Goal: Task Accomplishment & Management: Complete application form

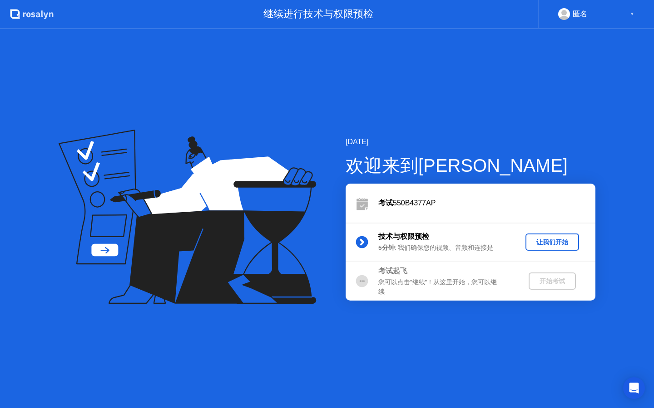
click at [557, 247] on button "让我们开始" at bounding box center [552, 242] width 54 height 17
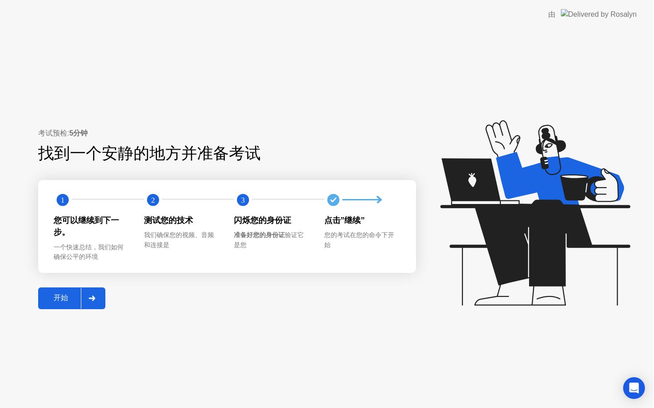
click at [557, 243] on icon at bounding box center [535, 213] width 190 height 186
click at [75, 294] on div "开始" at bounding box center [61, 299] width 40 height 10
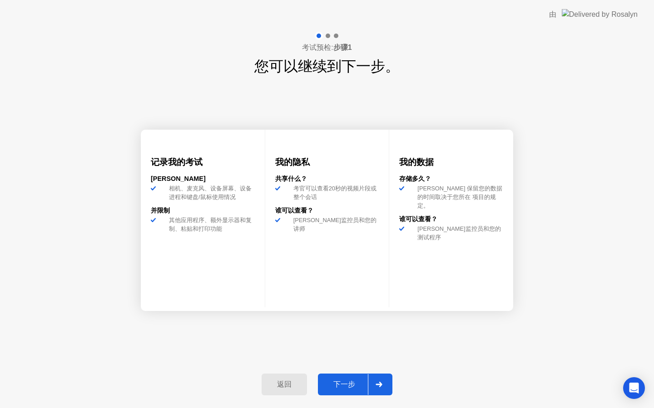
click at [374, 387] on div at bounding box center [379, 384] width 22 height 21
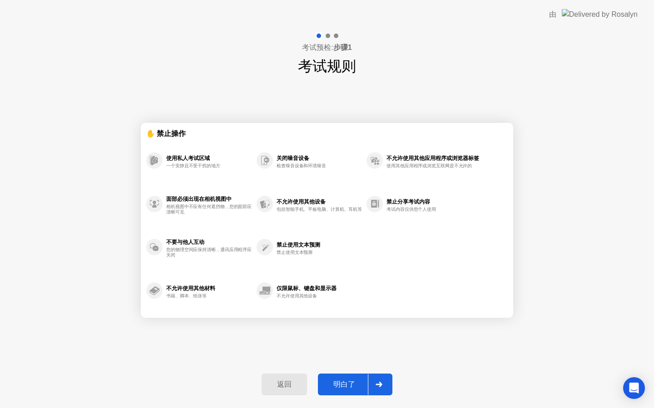
click at [374, 387] on div at bounding box center [379, 384] width 22 height 21
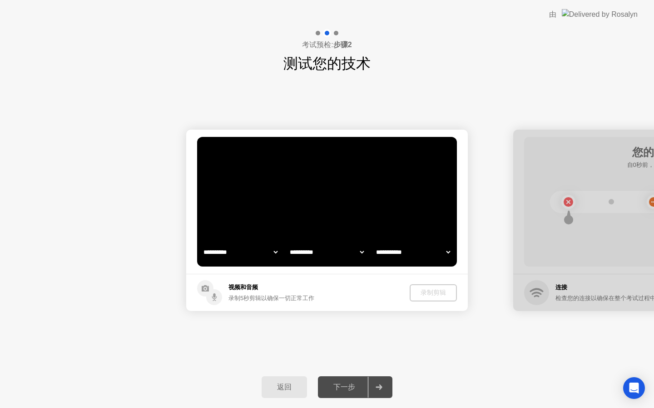
select select "**********"
select select "*******"
click at [374, 387] on div at bounding box center [379, 387] width 22 height 21
click at [416, 297] on div "录制剪辑" at bounding box center [433, 293] width 40 height 9
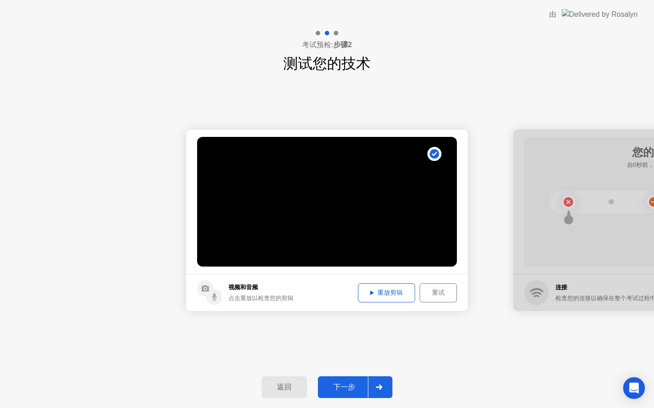
click at [372, 285] on button "重放剪辑" at bounding box center [386, 293] width 57 height 19
click at [347, 391] on div "下一步" at bounding box center [343, 388] width 47 height 10
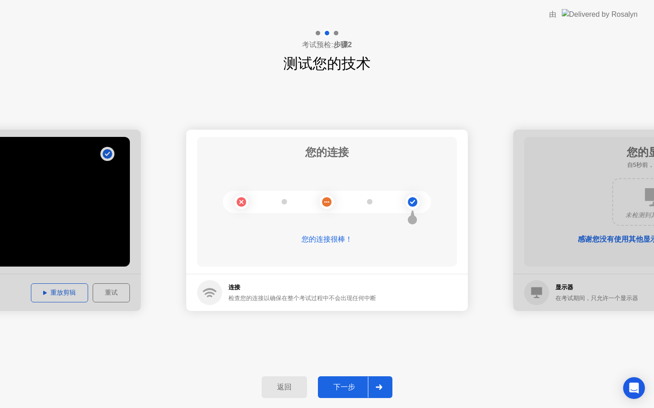
click at [362, 388] on div "下一步" at bounding box center [343, 388] width 47 height 10
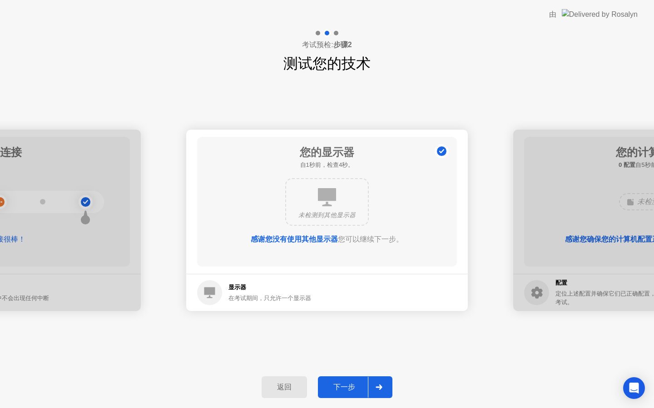
click at [362, 388] on div "下一步" at bounding box center [343, 388] width 47 height 10
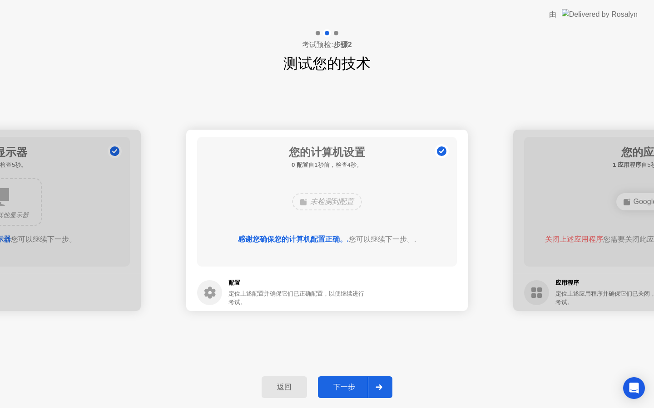
click at [362, 388] on div "下一步" at bounding box center [343, 388] width 47 height 10
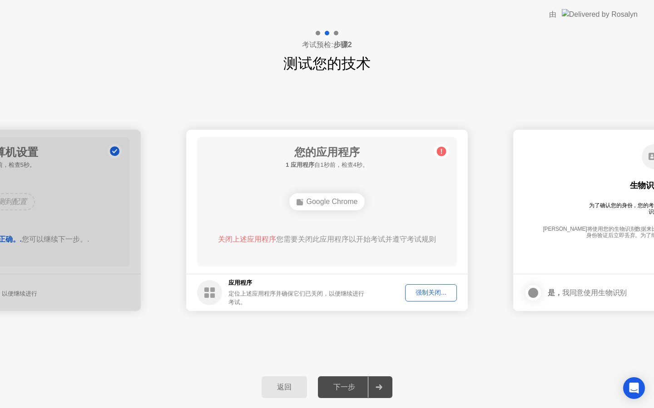
click at [428, 294] on div "强制关闭..." at bounding box center [430, 293] width 45 height 9
click at [416, 295] on div "强制关闭..." at bounding box center [430, 293] width 45 height 9
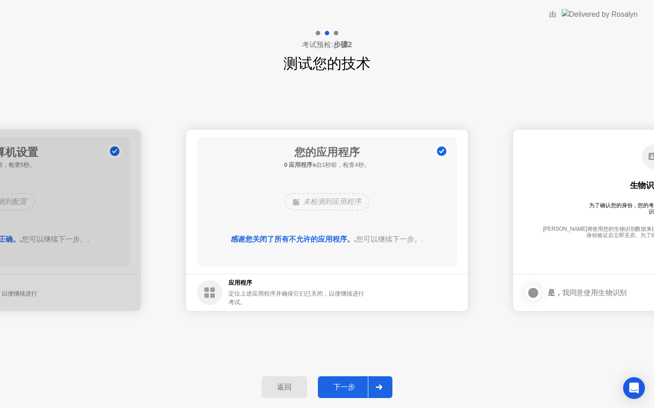
click at [354, 383] on div "下一步" at bounding box center [343, 388] width 47 height 10
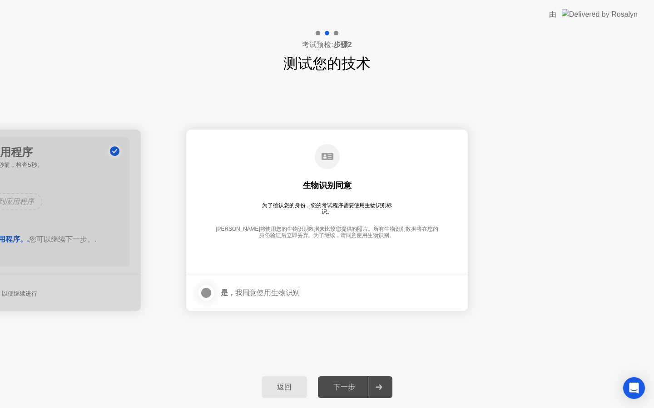
click at [209, 292] on div at bounding box center [206, 293] width 11 height 11
click at [353, 388] on div "下一步" at bounding box center [343, 388] width 47 height 10
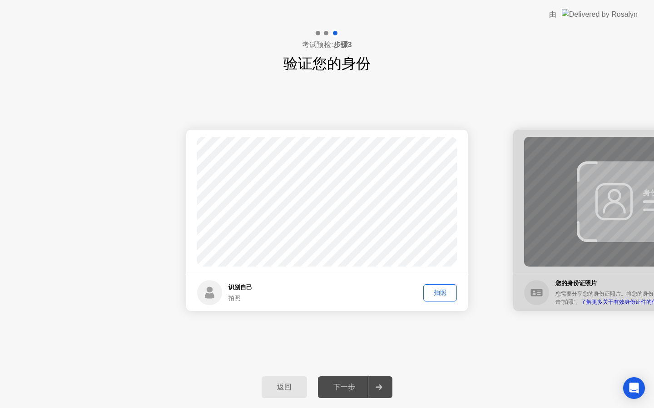
click at [440, 289] on div "拍照" at bounding box center [439, 293] width 27 height 9
click at [337, 397] on button "下一步" at bounding box center [355, 388] width 74 height 22
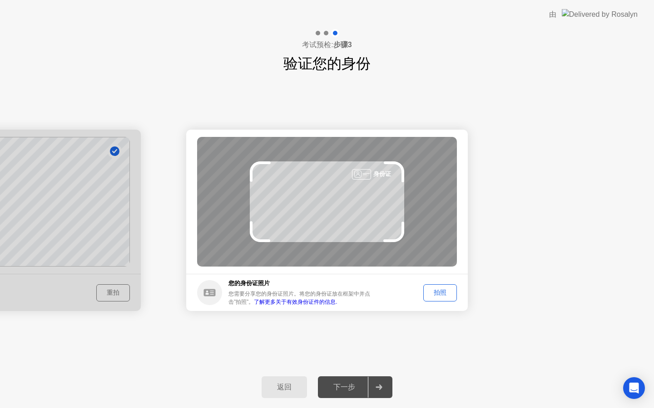
click at [446, 297] on div "拍照" at bounding box center [439, 293] width 27 height 9
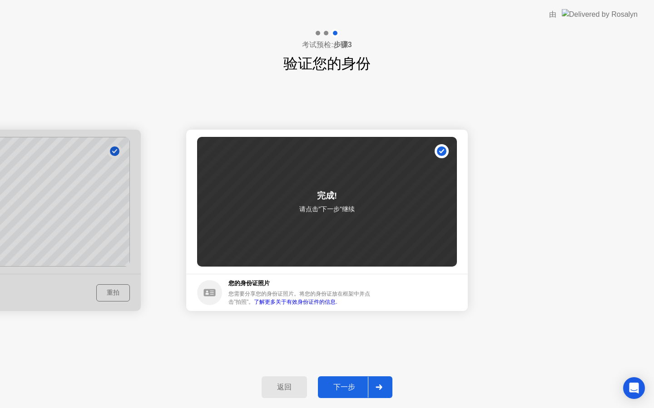
click at [377, 390] on icon at bounding box center [378, 387] width 7 height 5
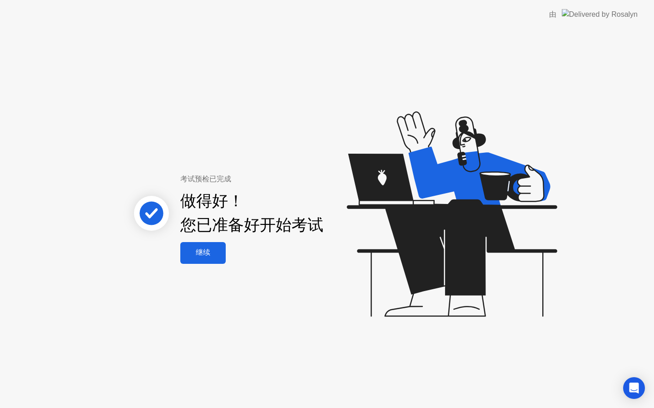
click at [217, 252] on div "继续" at bounding box center [203, 253] width 40 height 10
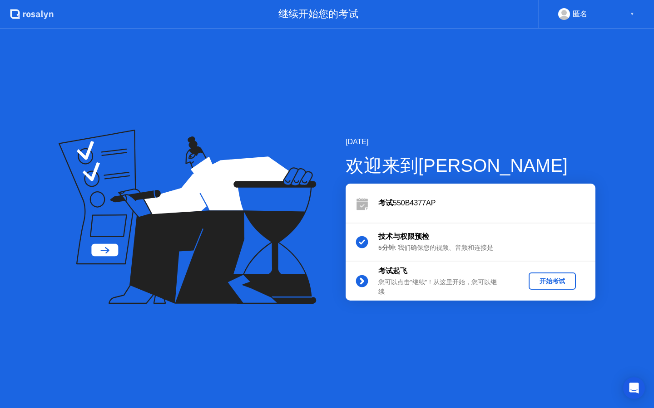
click at [560, 282] on div "开始考试" at bounding box center [552, 281] width 40 height 9
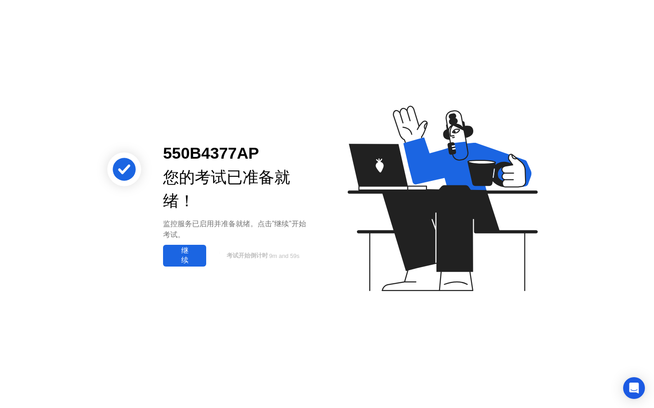
click at [192, 256] on div "继续" at bounding box center [185, 255] width 38 height 19
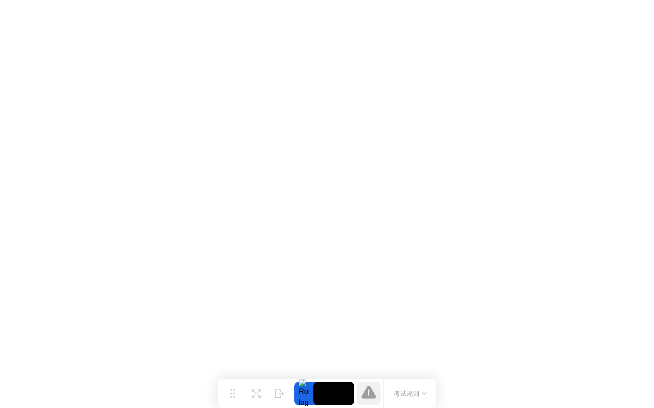
click at [404, 390] on button "考试规则" at bounding box center [410, 394] width 38 height 10
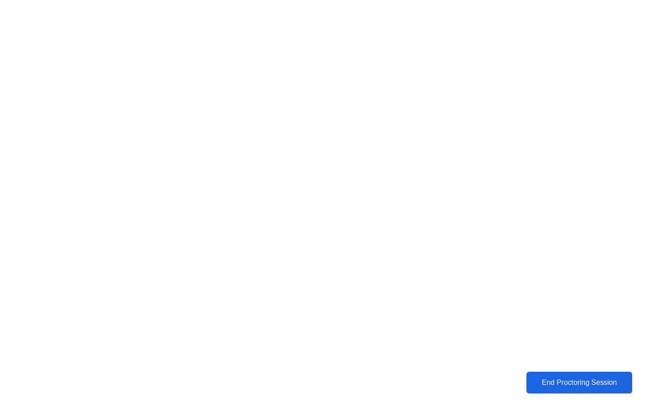
click at [601, 380] on div "End Proctoring Session" at bounding box center [579, 383] width 100 height 8
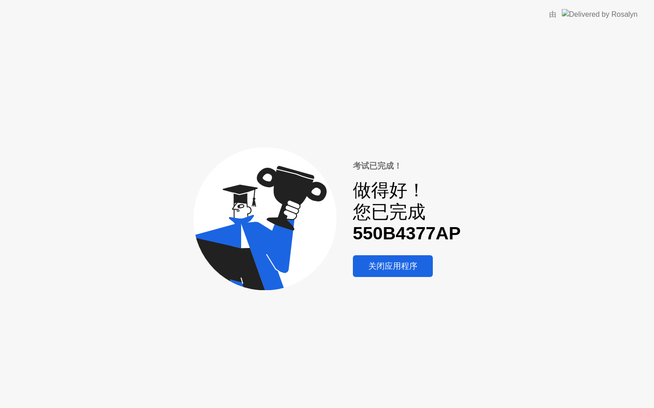
click at [370, 266] on div "关闭应用程序" at bounding box center [392, 266] width 74 height 11
